Goal: Task Accomplishment & Management: Complete application form

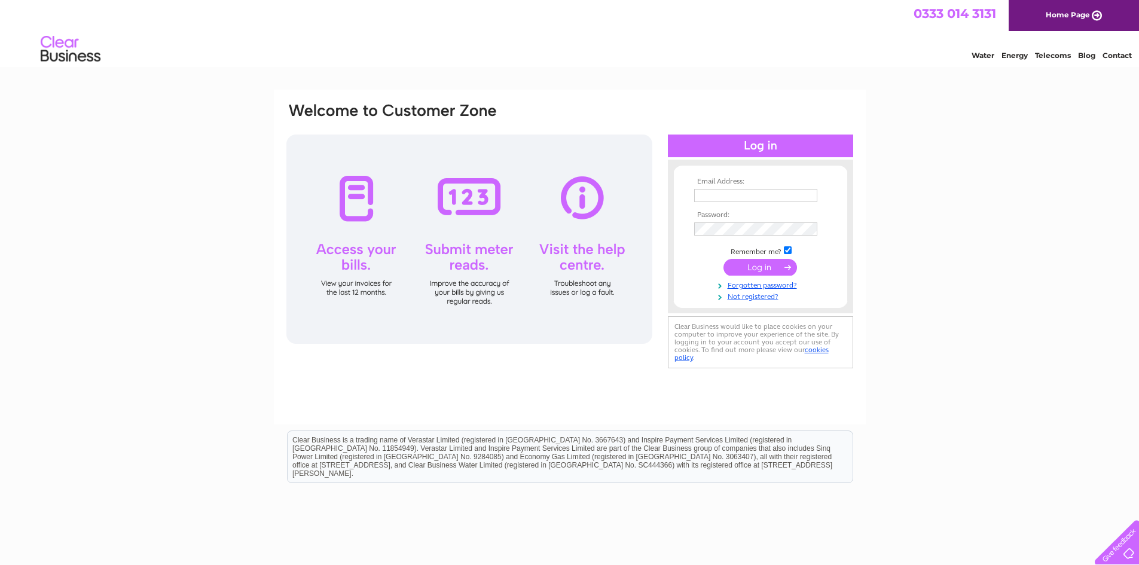
type input "[EMAIL_ADDRESS][DOMAIN_NAME]"
click at [757, 270] on input "submit" at bounding box center [760, 267] width 74 height 17
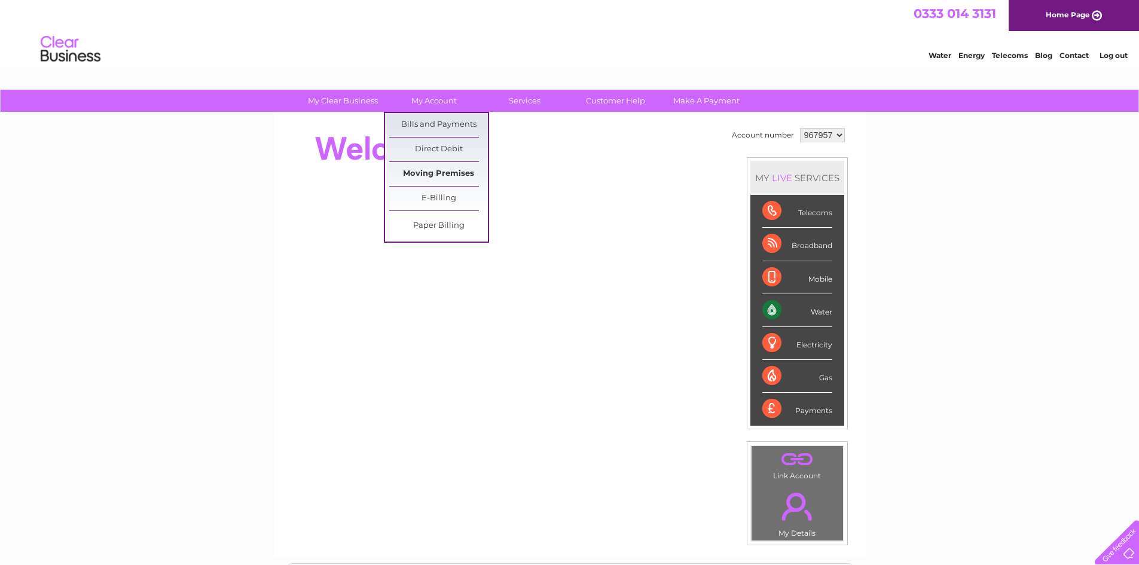
click at [449, 176] on link "Moving Premises" at bounding box center [438, 174] width 99 height 24
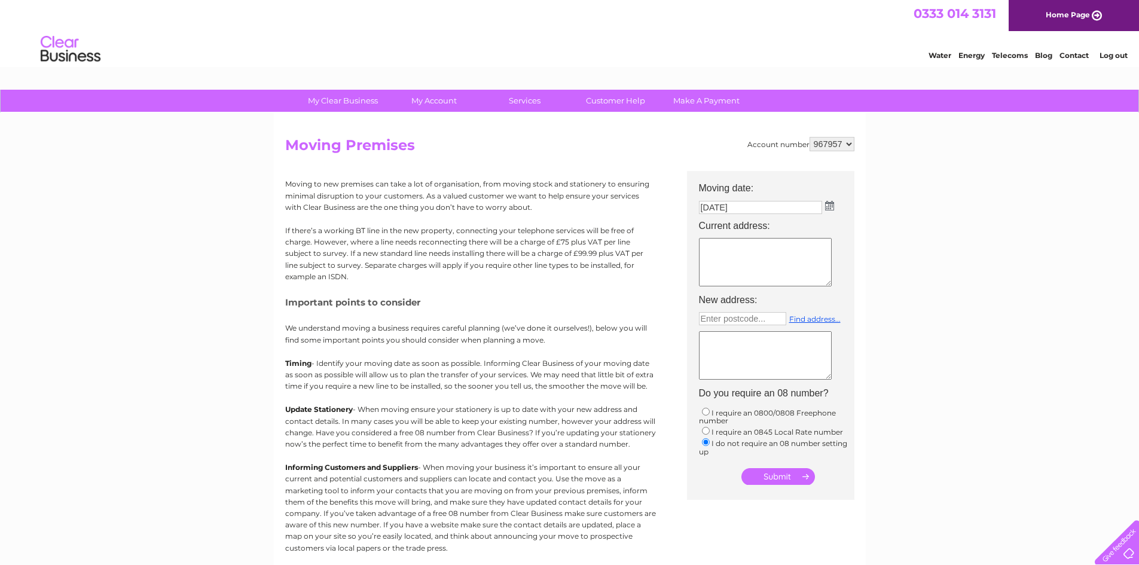
click at [766, 259] on textarea at bounding box center [765, 262] width 133 height 48
click at [761, 209] on input "06/10/2025" at bounding box center [760, 207] width 123 height 13
click at [833, 208] on img at bounding box center [829, 206] width 9 height 10
click at [711, 224] on div "Prev Next October 2025" at bounding box center [766, 225] width 130 height 18
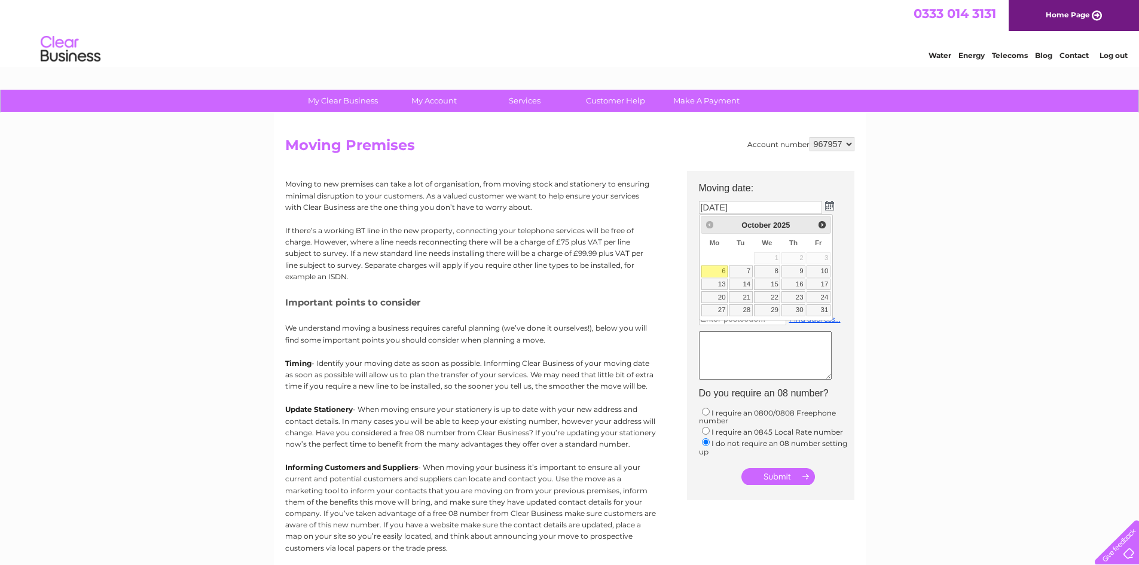
click at [1095, 317] on div "My Clear Business Login Details My Details My Preferences Link Account My Accou…" at bounding box center [569, 440] width 1139 height 701
click at [756, 256] on textarea at bounding box center [765, 262] width 133 height 48
click at [766, 316] on input "text" at bounding box center [742, 318] width 87 height 13
type input "fk8 1bj"
click at [815, 319] on link "Find address..." at bounding box center [814, 318] width 51 height 9
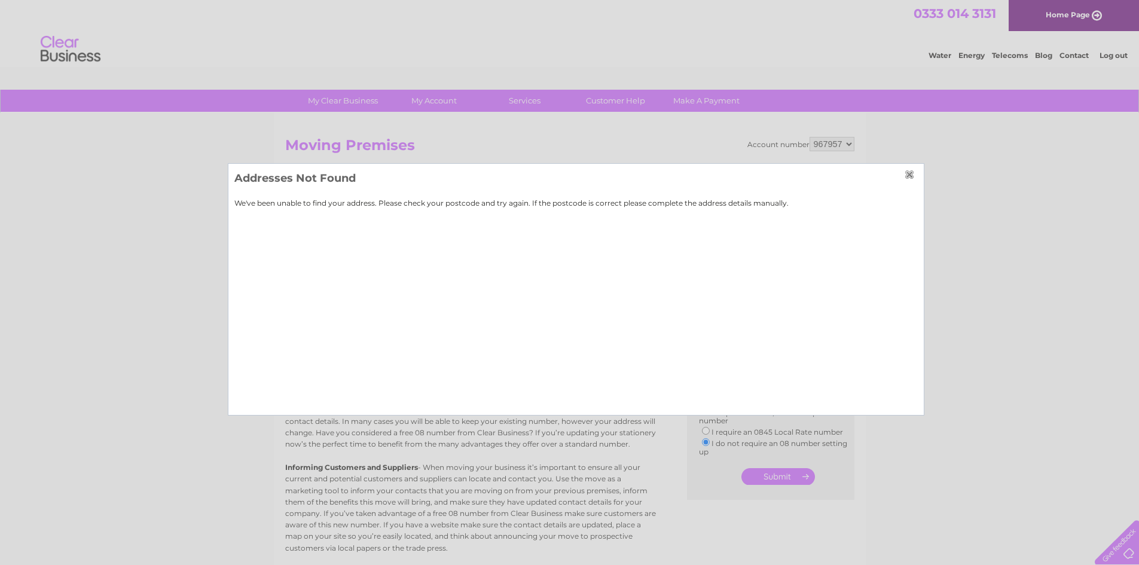
click at [912, 167] on div "Addresses Not Found We've been unable to find your address. Please check your p…" at bounding box center [576, 289] width 696 height 252
click at [911, 172] on input "button" at bounding box center [911, 175] width 13 height 10
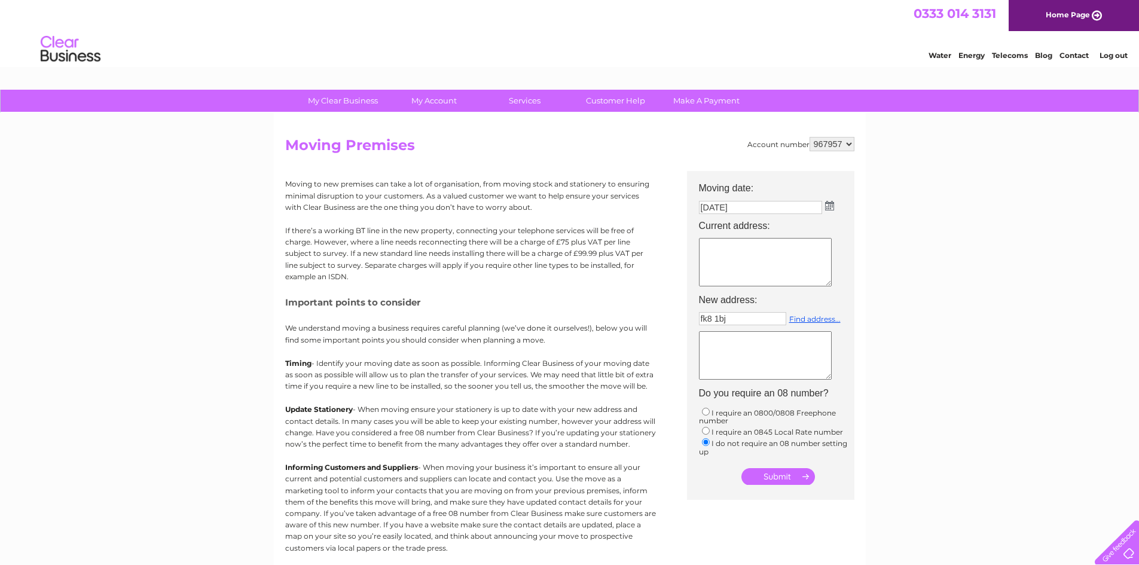
click at [771, 209] on input "06/10/2025" at bounding box center [760, 207] width 123 height 13
click at [744, 252] on textarea at bounding box center [765, 263] width 133 height 48
type textarea "D"
type textarea "2D Pitt Terrace Stirling FK8 2EZ"
click at [818, 322] on link "Find address..." at bounding box center [814, 318] width 51 height 9
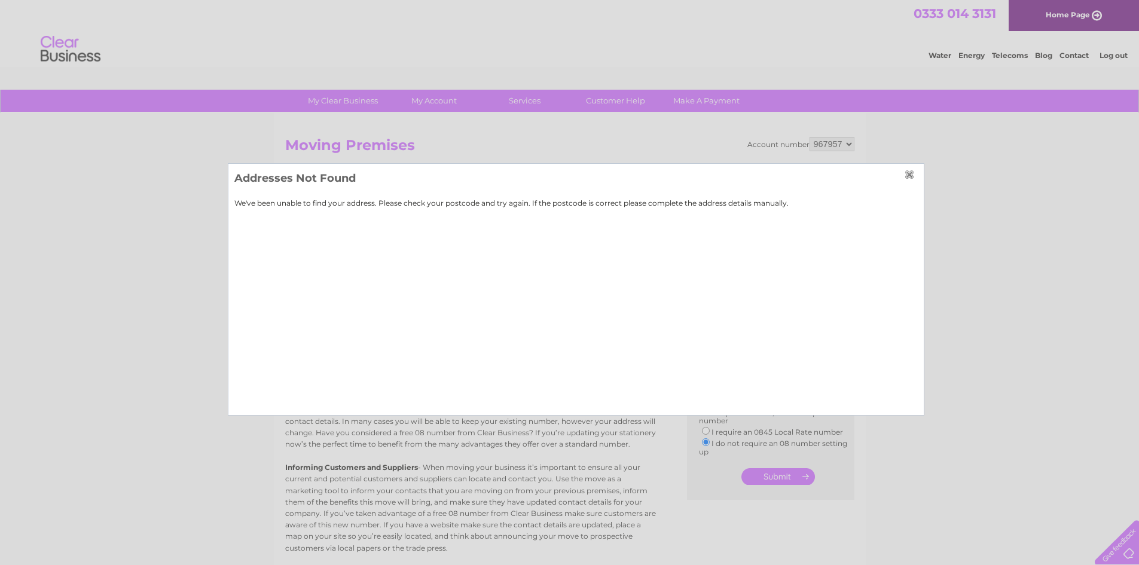
click at [906, 170] on input "button" at bounding box center [911, 175] width 13 height 10
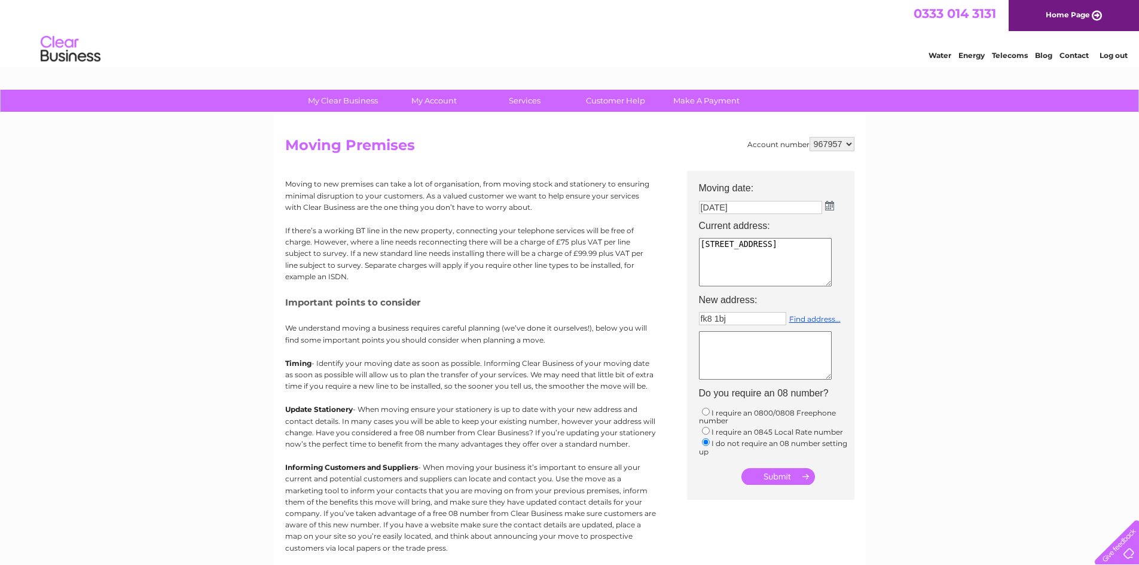
click at [731, 322] on input "fk8 1bj" at bounding box center [742, 318] width 87 height 13
type input "FK81BJ"
click at [807, 316] on link "Find address..." at bounding box center [814, 318] width 51 height 9
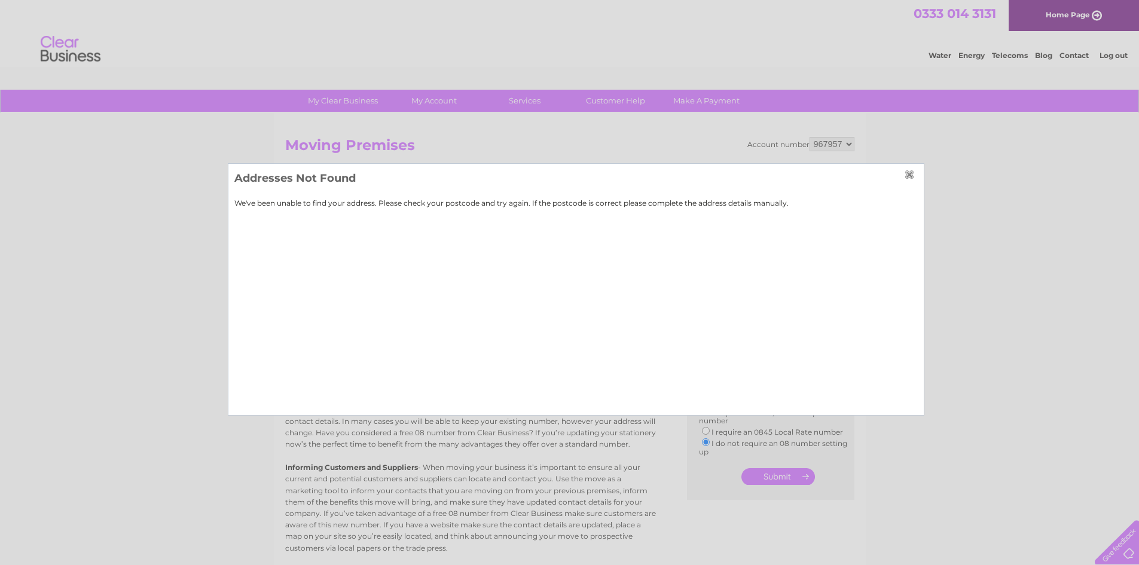
click at [912, 175] on input "button" at bounding box center [911, 175] width 13 height 10
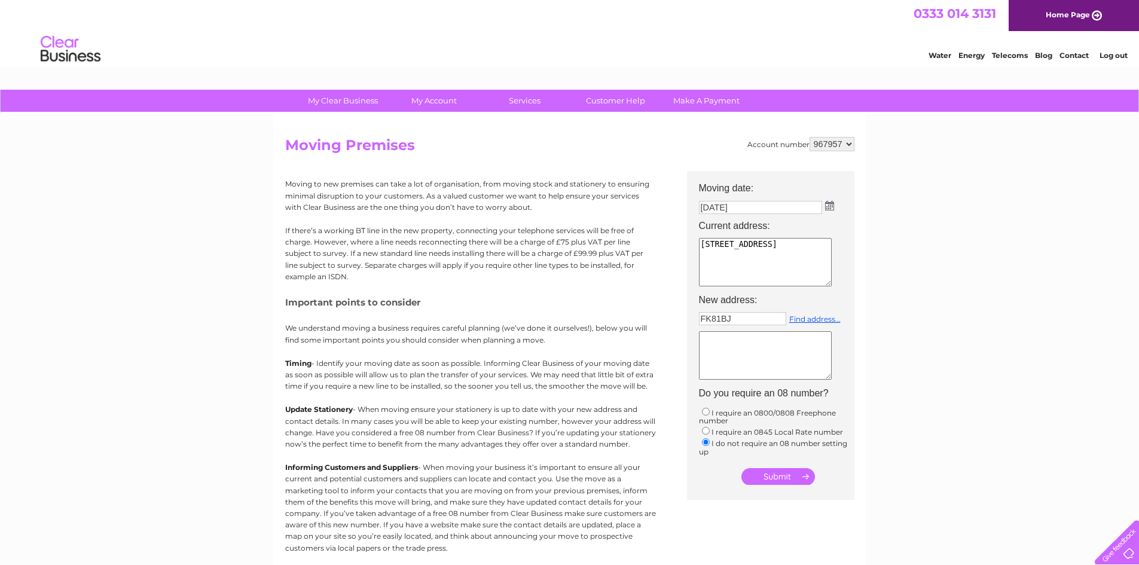
click at [743, 319] on input "FK81BJ" at bounding box center [742, 318] width 87 height 13
type input "Enter postcode..."
click at [737, 337] on textarea at bounding box center [765, 355] width 133 height 48
type textarea "51 Baker Street Stirling FK8 1BJ"
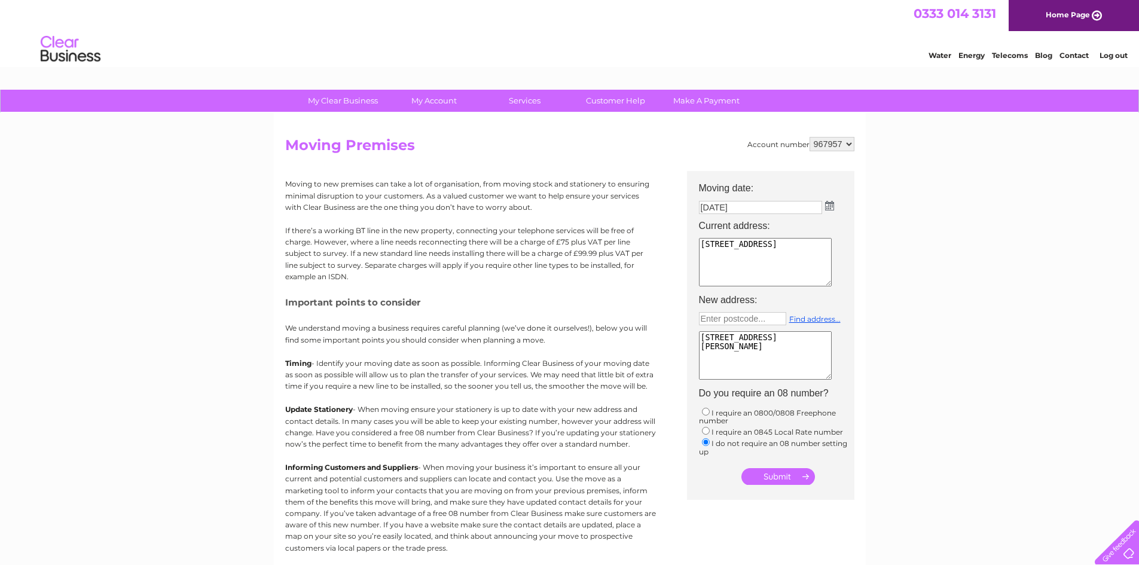
click at [830, 149] on select "967957" at bounding box center [831, 144] width 45 height 14
click at [826, 205] on img at bounding box center [829, 206] width 9 height 10
click at [779, 226] on span "2025" at bounding box center [781, 225] width 17 height 9
click at [769, 227] on span "October" at bounding box center [755, 225] width 29 height 9
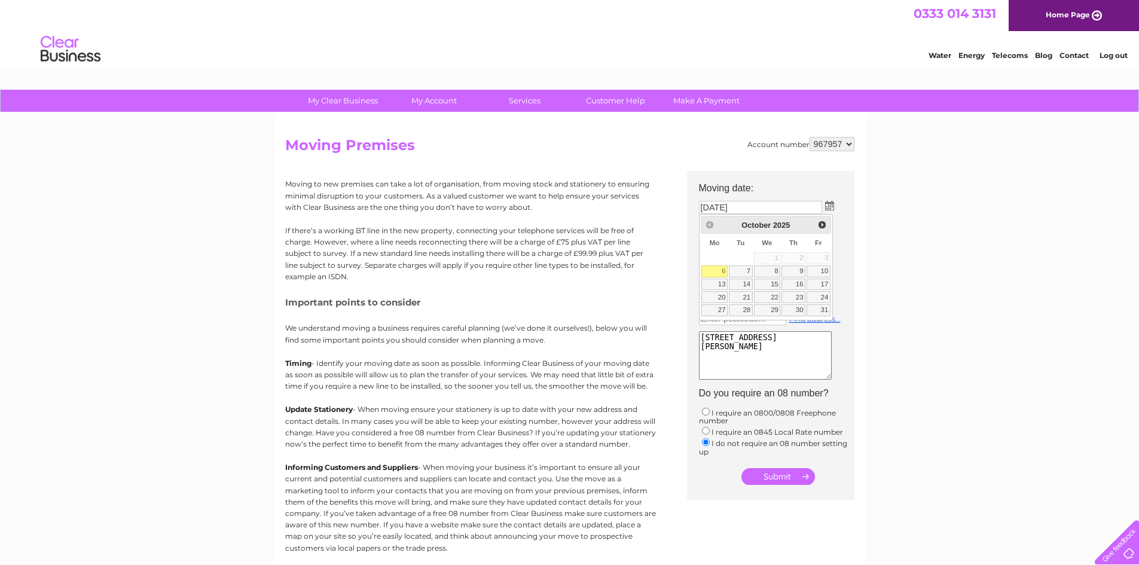
click at [718, 268] on link "6" at bounding box center [714, 271] width 26 height 12
click at [769, 475] on input "submit" at bounding box center [778, 476] width 74 height 17
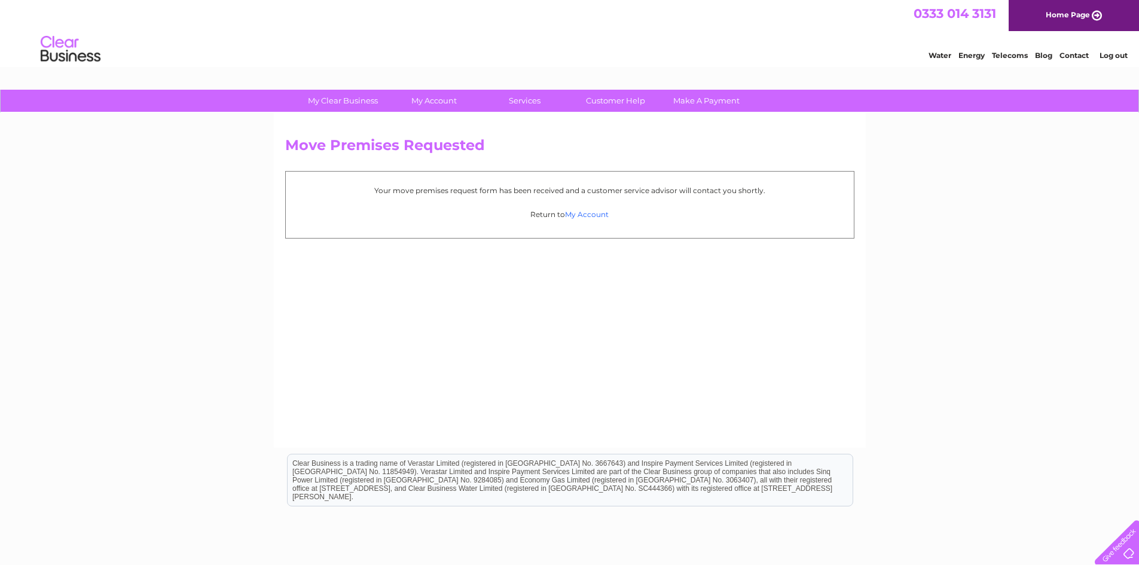
click at [592, 216] on link "My Account" at bounding box center [587, 214] width 44 height 9
